Goal: Download file/media

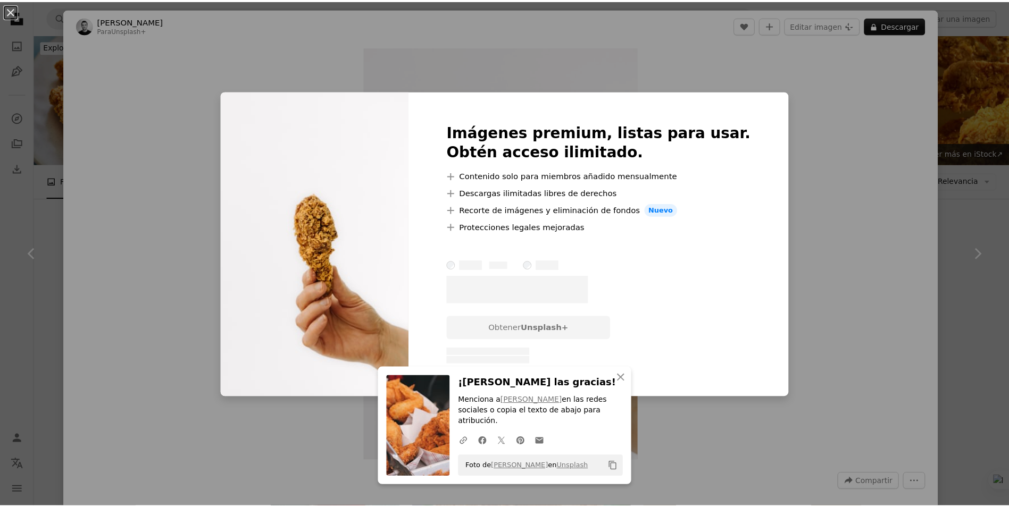
scroll to position [904, 0]
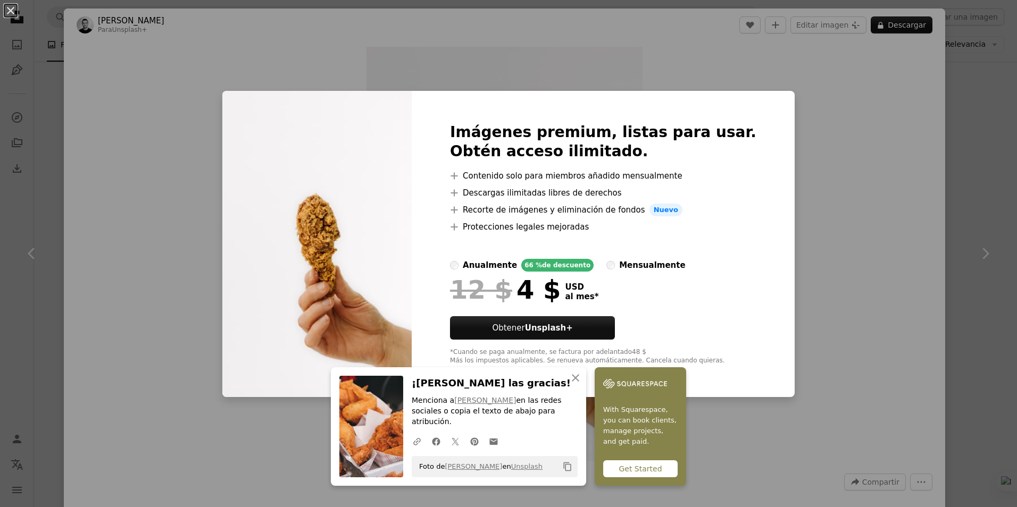
click at [815, 156] on div "An X shape An X shape Cerrar ¡[PERSON_NAME] las gracias! Menciona a [PERSON_NAM…" at bounding box center [508, 253] width 1017 height 507
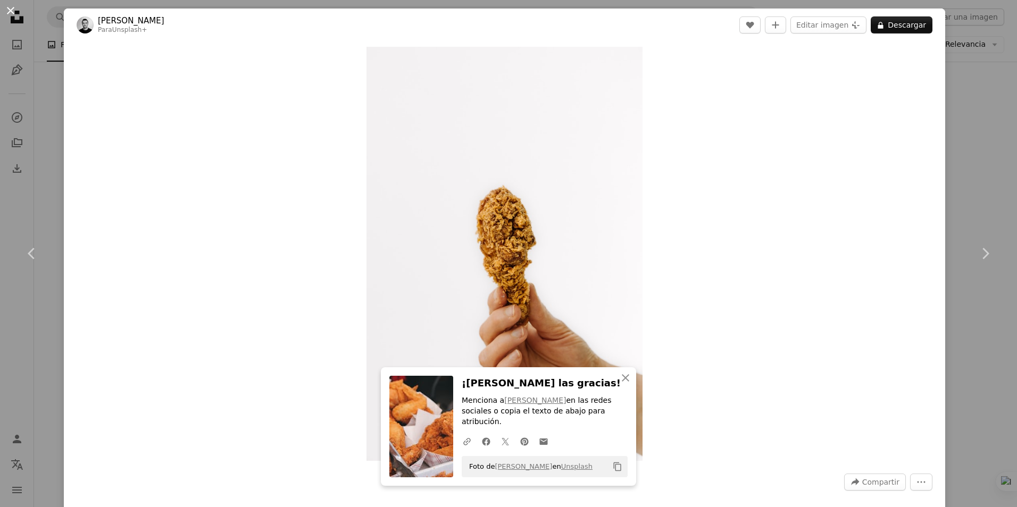
click at [6, 9] on button "An X shape" at bounding box center [10, 10] width 13 height 13
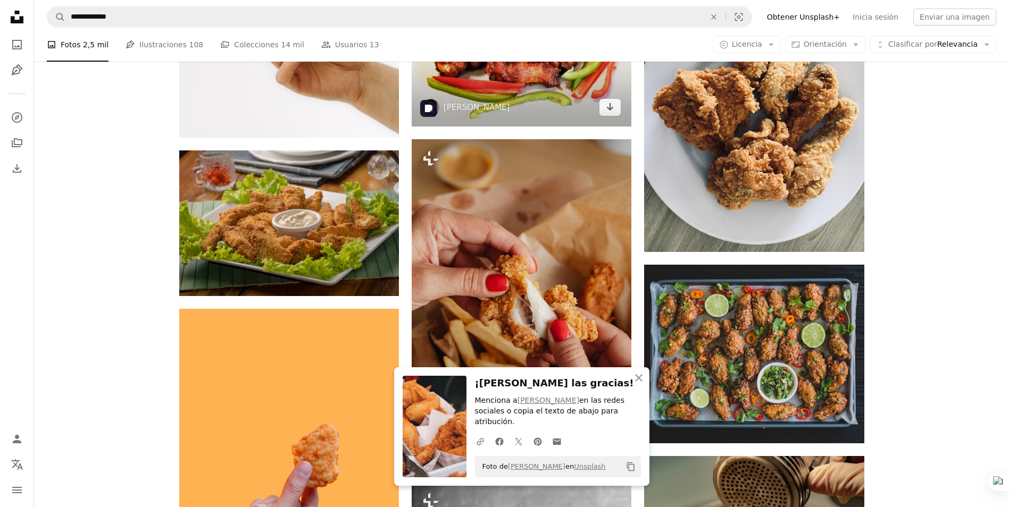
scroll to position [1170, 0]
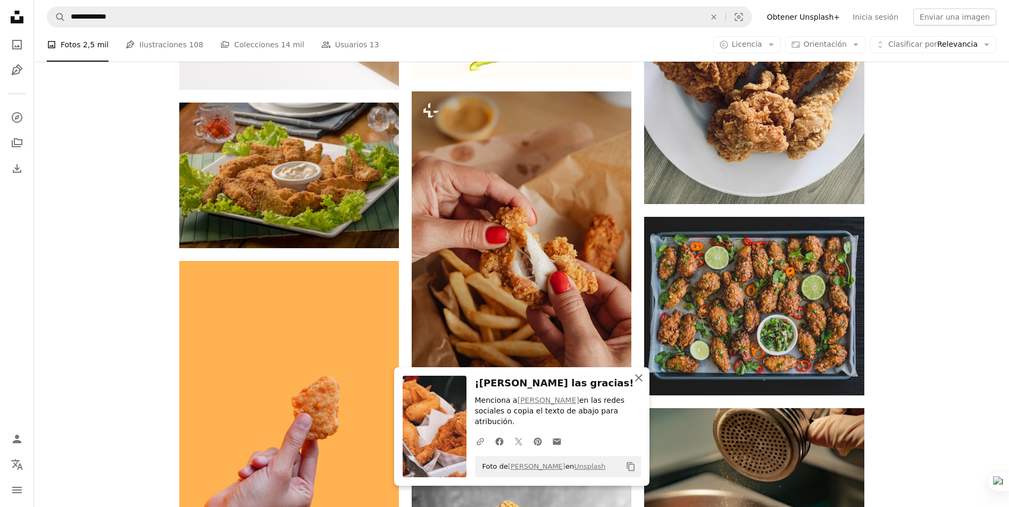
click at [642, 385] on icon "An X shape" at bounding box center [638, 378] width 13 height 13
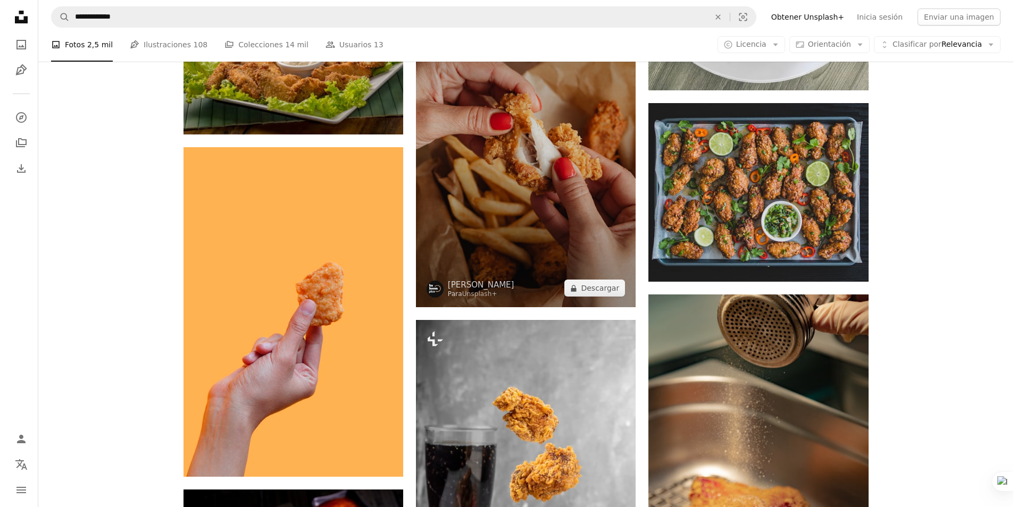
scroll to position [1330, 0]
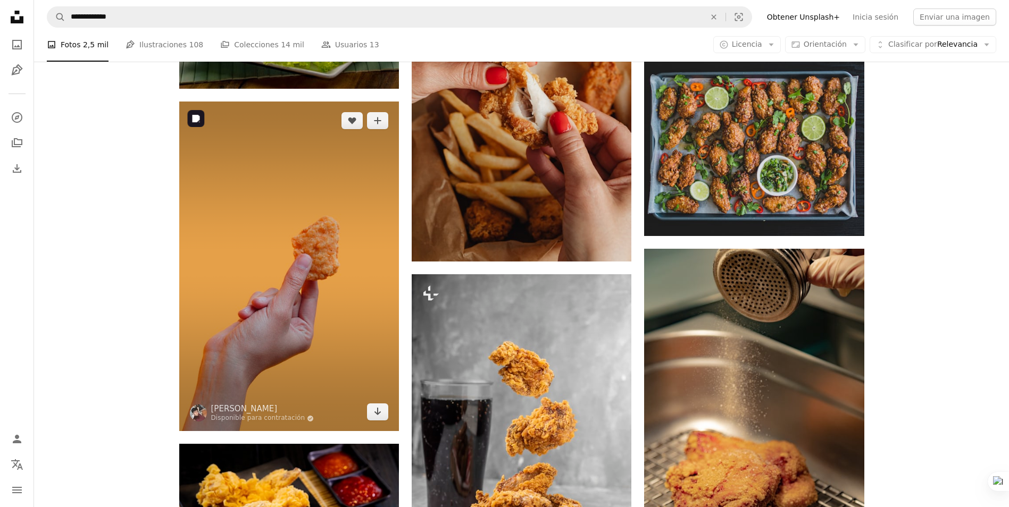
click at [268, 251] on img at bounding box center [289, 267] width 220 height 330
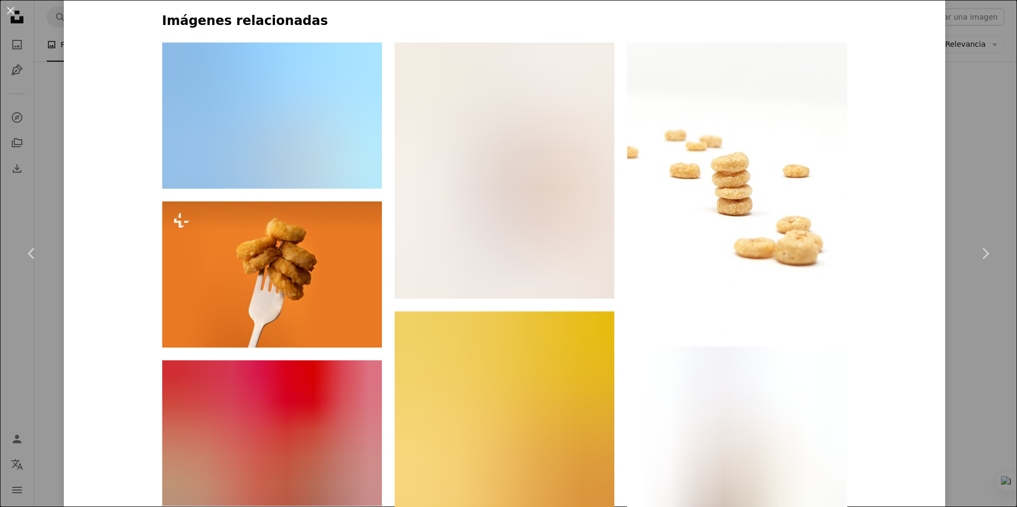
scroll to position [851, 0]
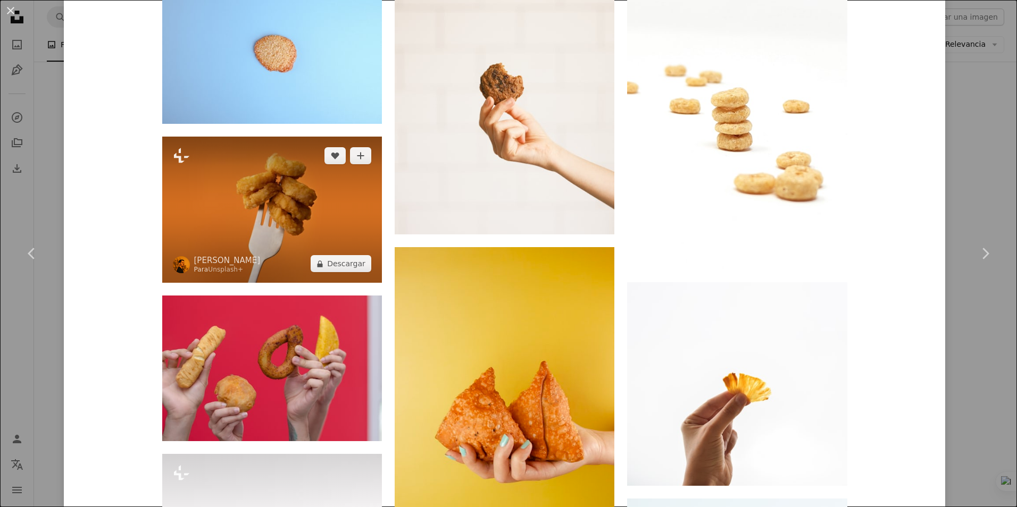
click at [291, 205] on img at bounding box center [272, 210] width 220 height 146
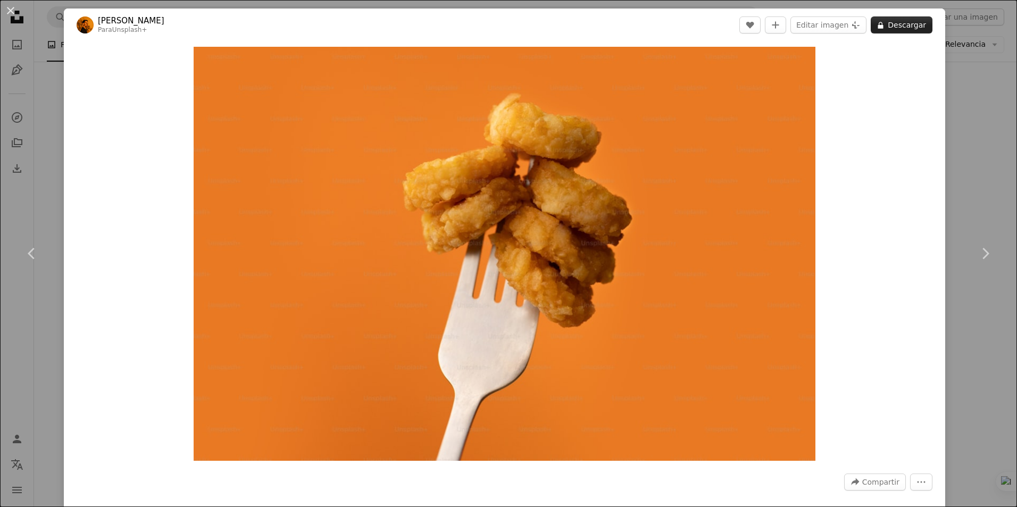
click at [882, 28] on button "A lock Descargar" at bounding box center [902, 24] width 62 height 17
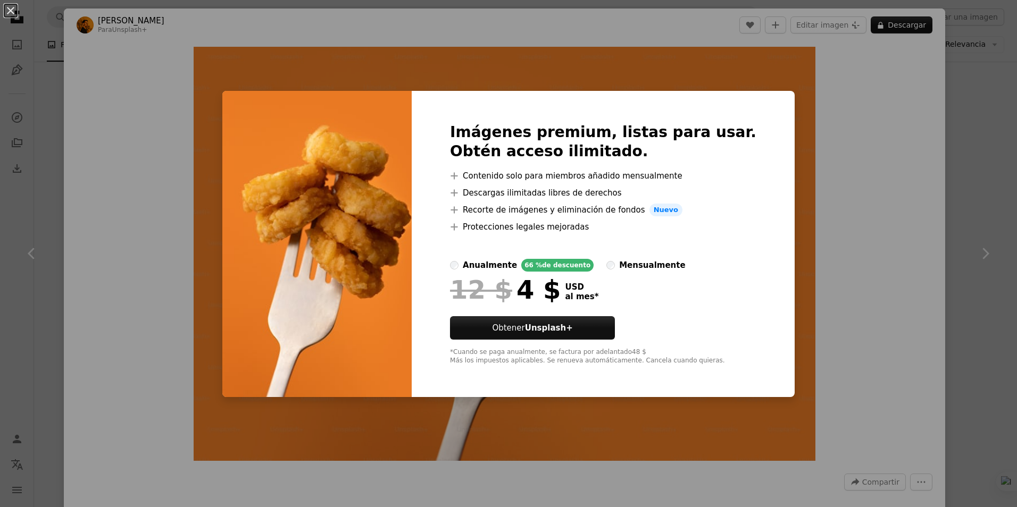
click at [122, 110] on div "An X shape Imágenes premium, listas para usar. Obtén acceso ilimitado. A plus s…" at bounding box center [508, 253] width 1017 height 507
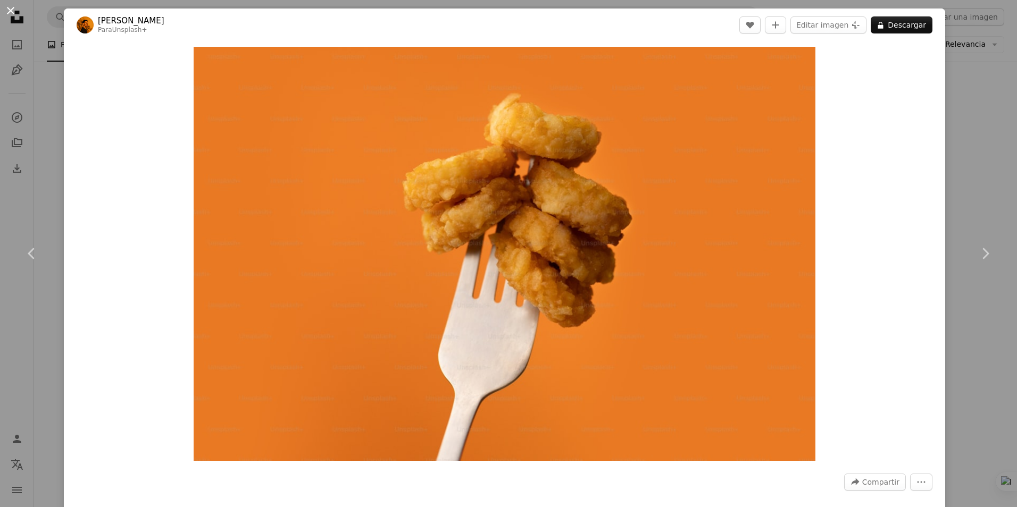
click at [11, 15] on button "An X shape" at bounding box center [10, 10] width 13 height 13
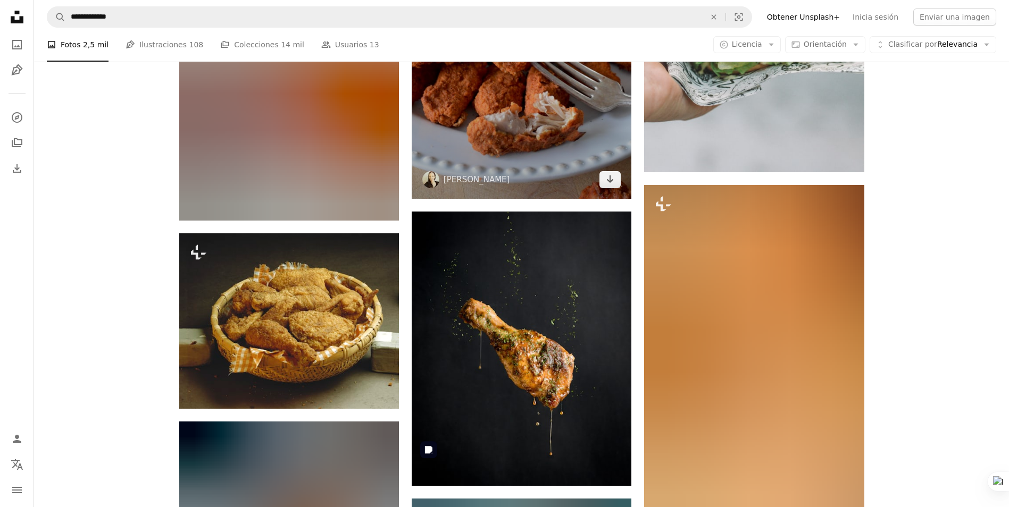
scroll to position [2075, 0]
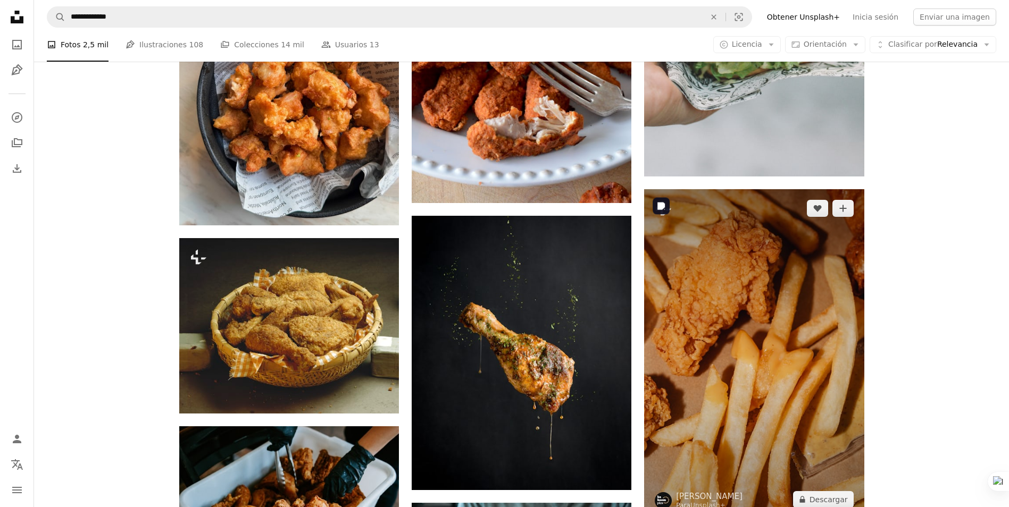
click at [770, 393] on img at bounding box center [754, 354] width 220 height 330
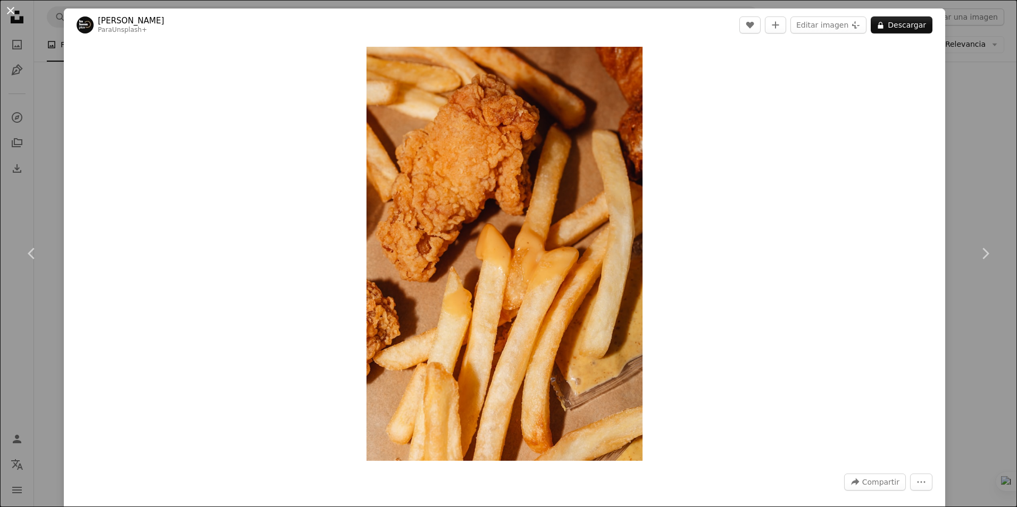
click at [6, 9] on button "An X shape" at bounding box center [10, 10] width 13 height 13
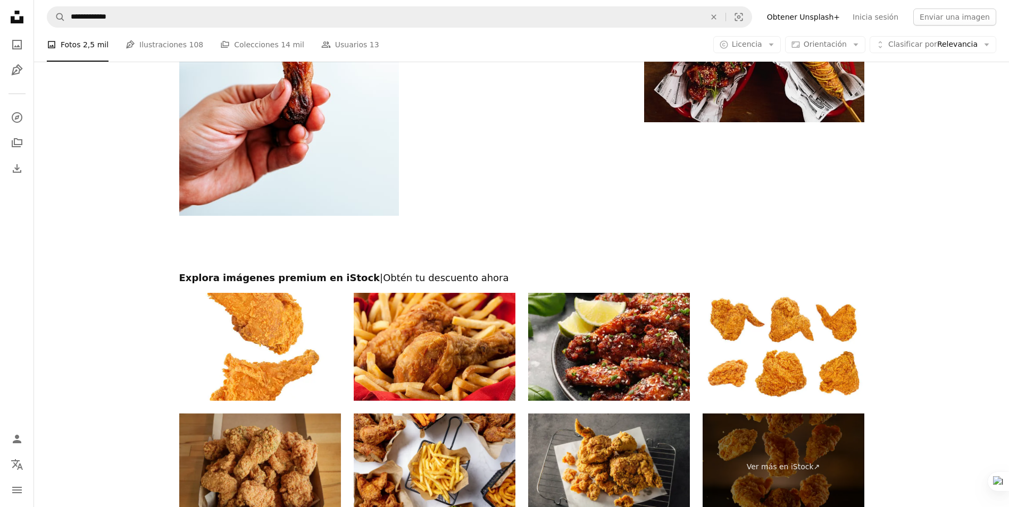
scroll to position [4006, 0]
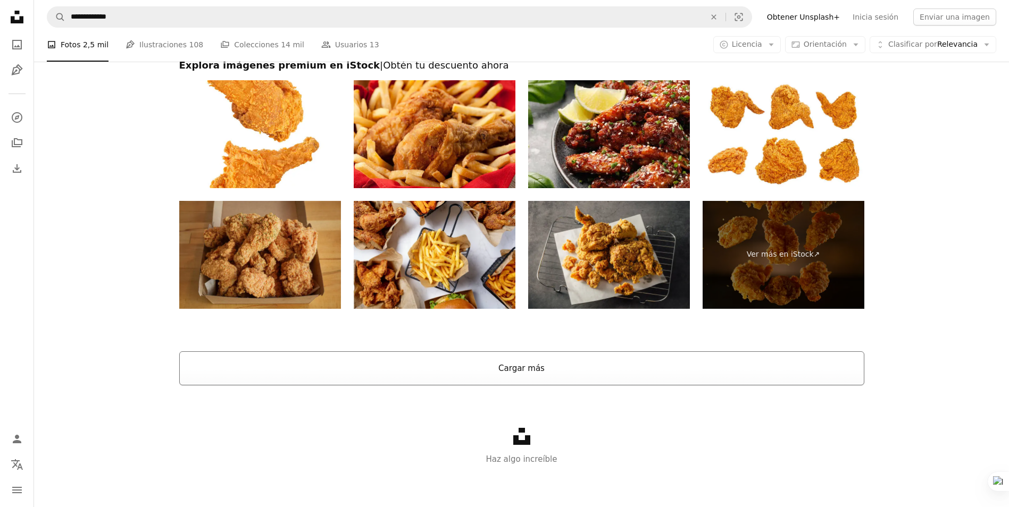
click at [520, 359] on button "Cargar más" at bounding box center [521, 369] width 685 height 34
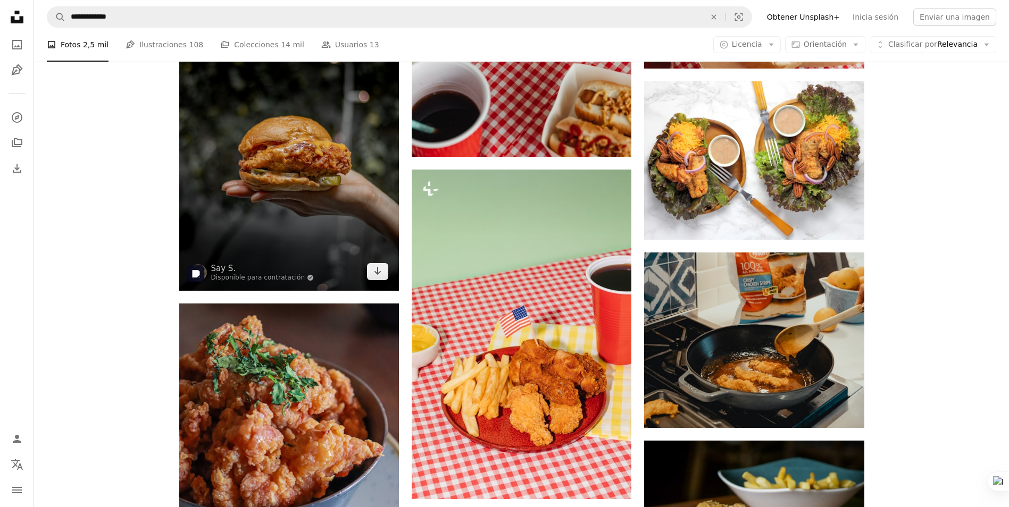
click at [296, 192] on img at bounding box center [289, 153] width 220 height 275
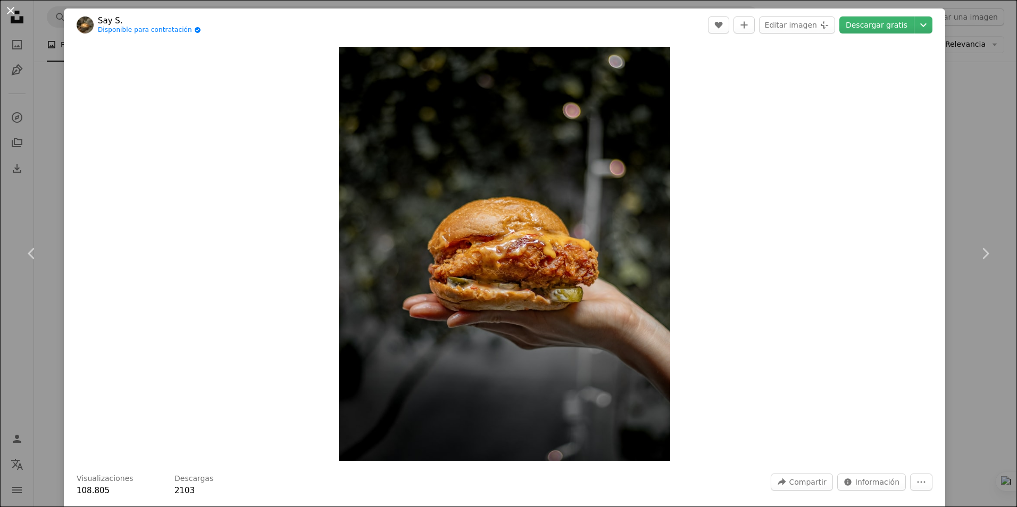
click at [11, 14] on button "An X shape" at bounding box center [10, 10] width 13 height 13
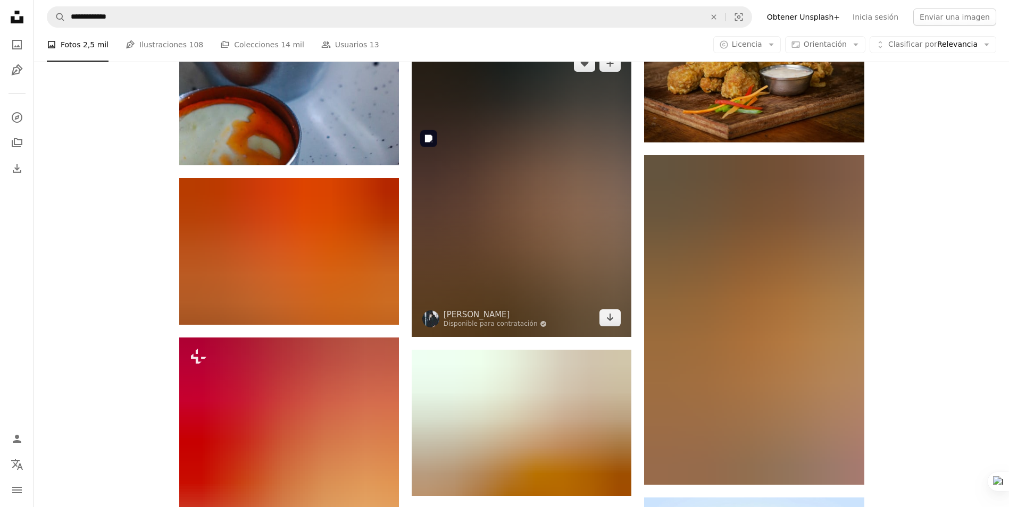
scroll to position [4751, 0]
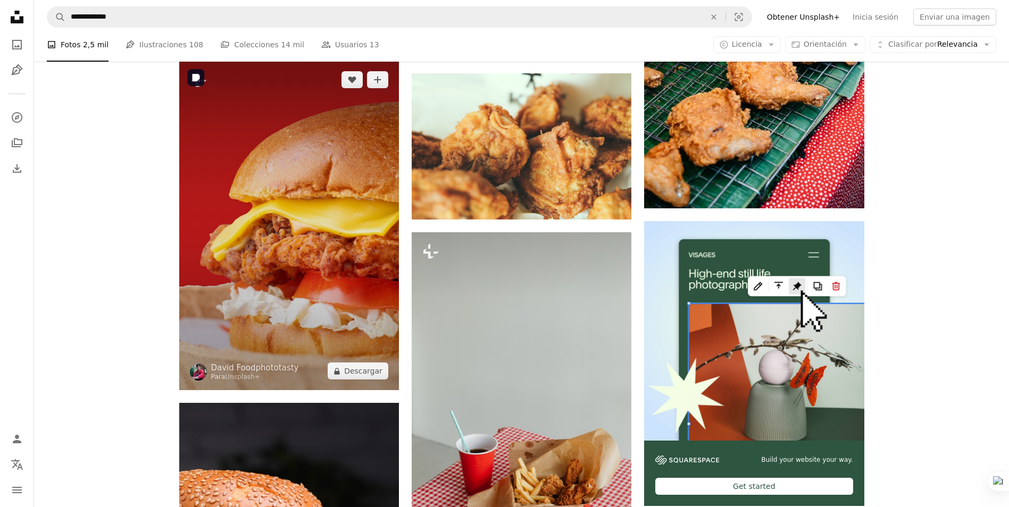
click at [326, 245] on img at bounding box center [289, 226] width 220 height 330
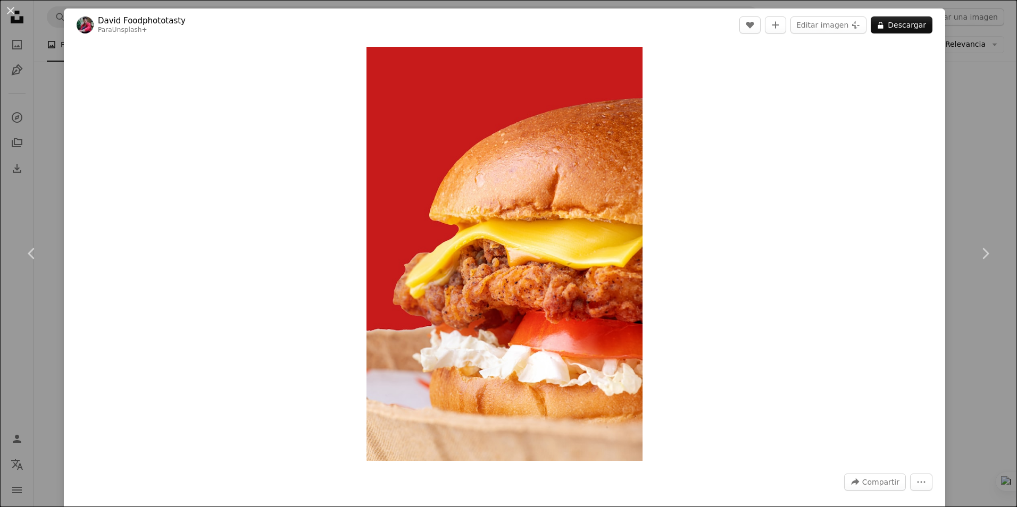
click at [13, 13] on button "An X shape" at bounding box center [10, 10] width 13 height 13
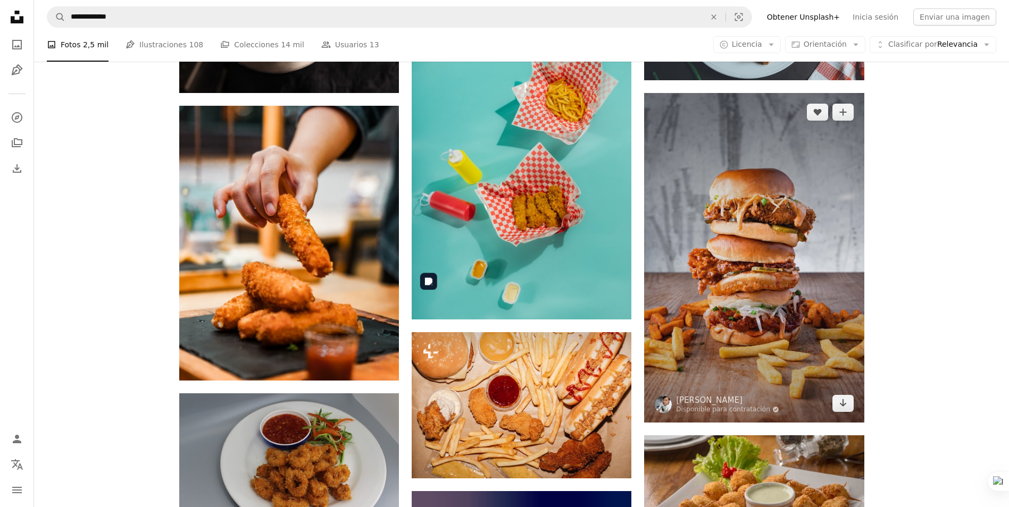
scroll to position [5655, 0]
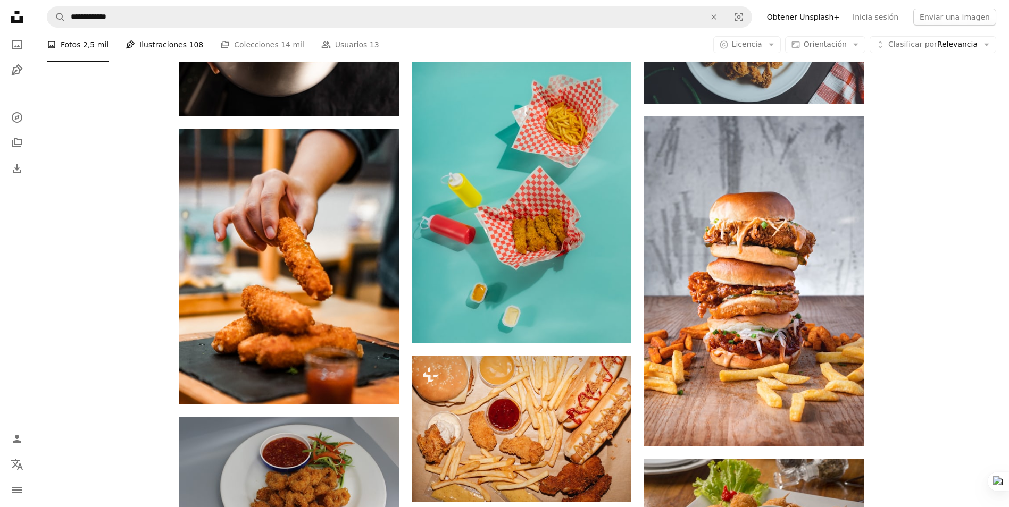
click at [176, 43] on link "Pen Tool Ilustraciones 108" at bounding box center [165, 45] width 78 height 34
